Goal: Navigation & Orientation: Find specific page/section

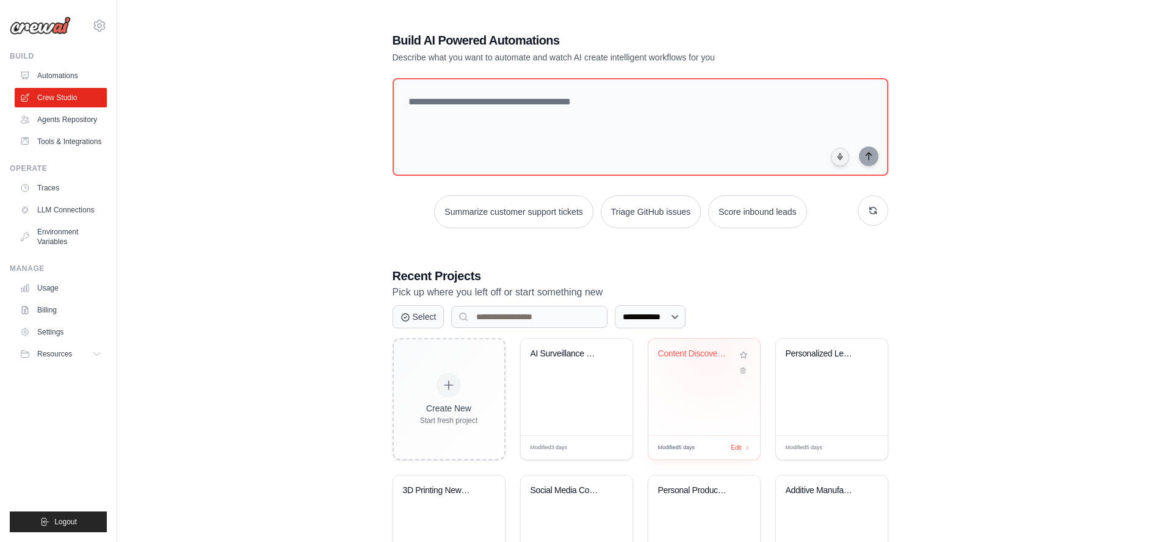
click at [707, 352] on div "Content Discovery & Curation Engine" at bounding box center [695, 354] width 74 height 11
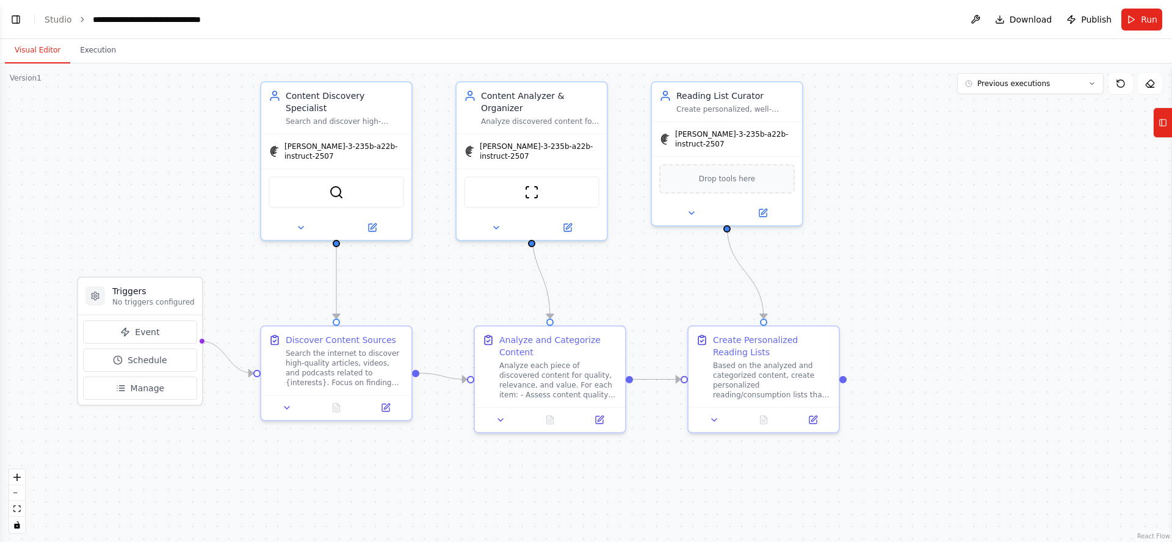
scroll to position [638, 0]
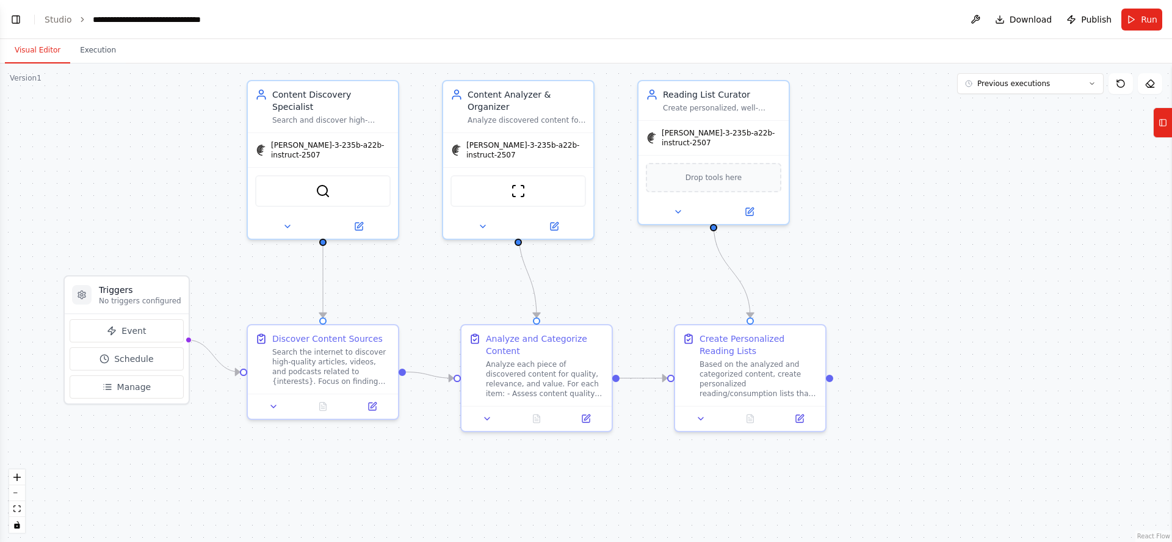
drag, startPoint x: 1002, startPoint y: 314, endPoint x: 1006, endPoint y: 277, distance: 38.1
click at [1000, 272] on div ".deletable-edge-delete-btn { width: 20px; height: 20px; border: 0px solid #ffff…" at bounding box center [586, 302] width 1172 height 479
click at [90, 51] on button "Execution" at bounding box center [98, 51] width 56 height 26
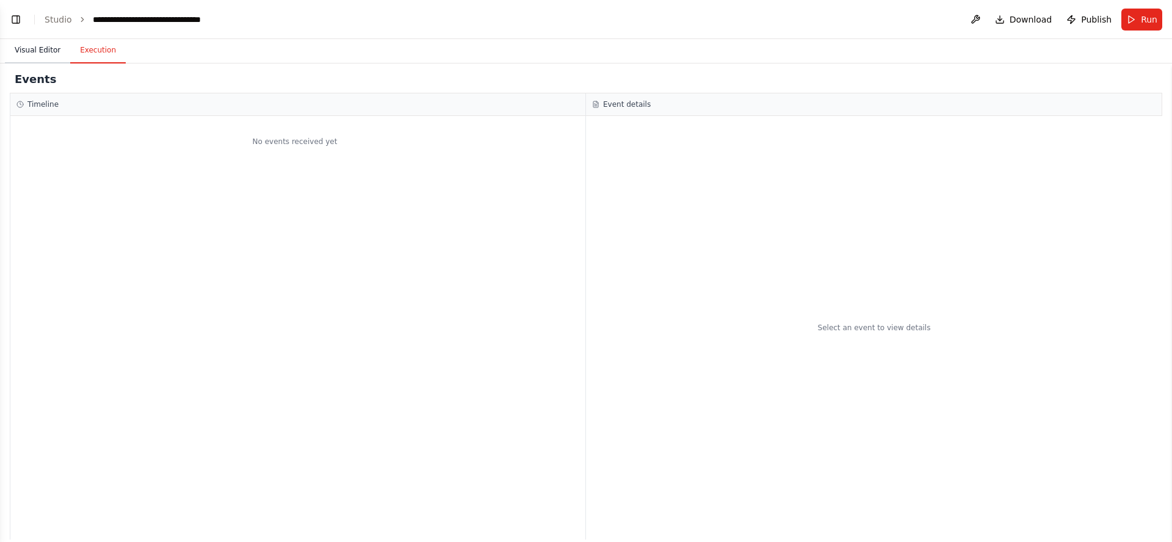
click at [35, 50] on button "Visual Editor" at bounding box center [37, 51] width 65 height 26
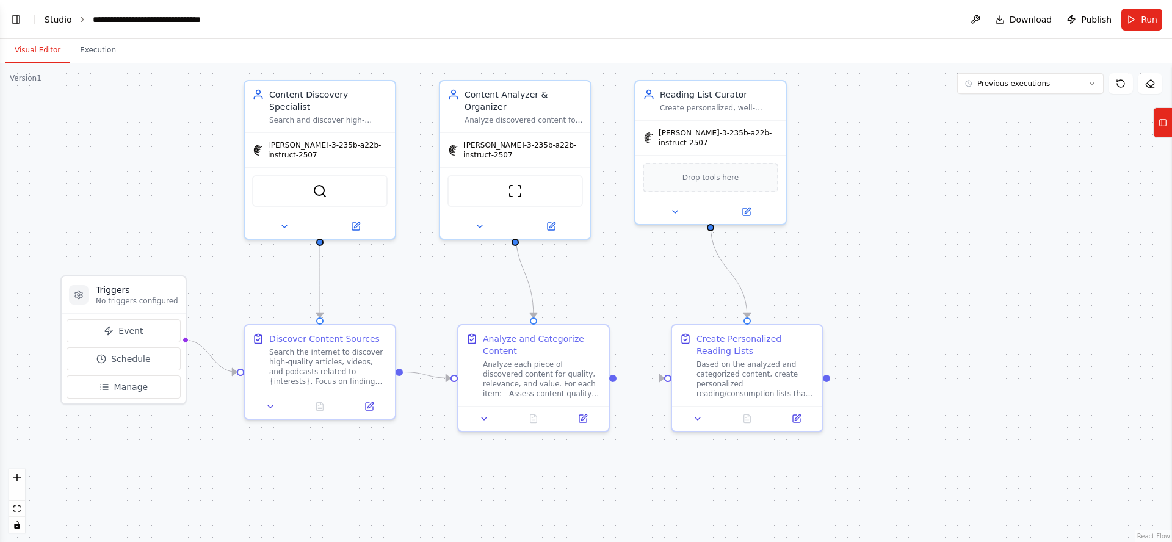
click at [56, 15] on link "Studio" at bounding box center [58, 20] width 27 height 10
